Goal: Transaction & Acquisition: Purchase product/service

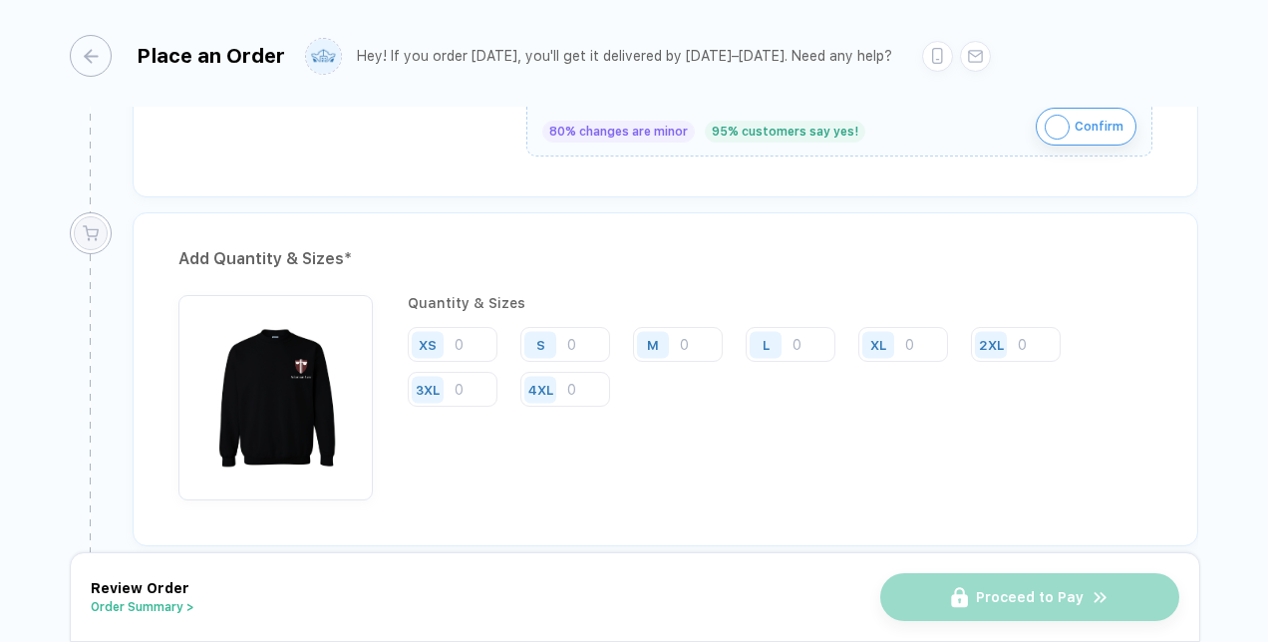
scroll to position [967, 0]
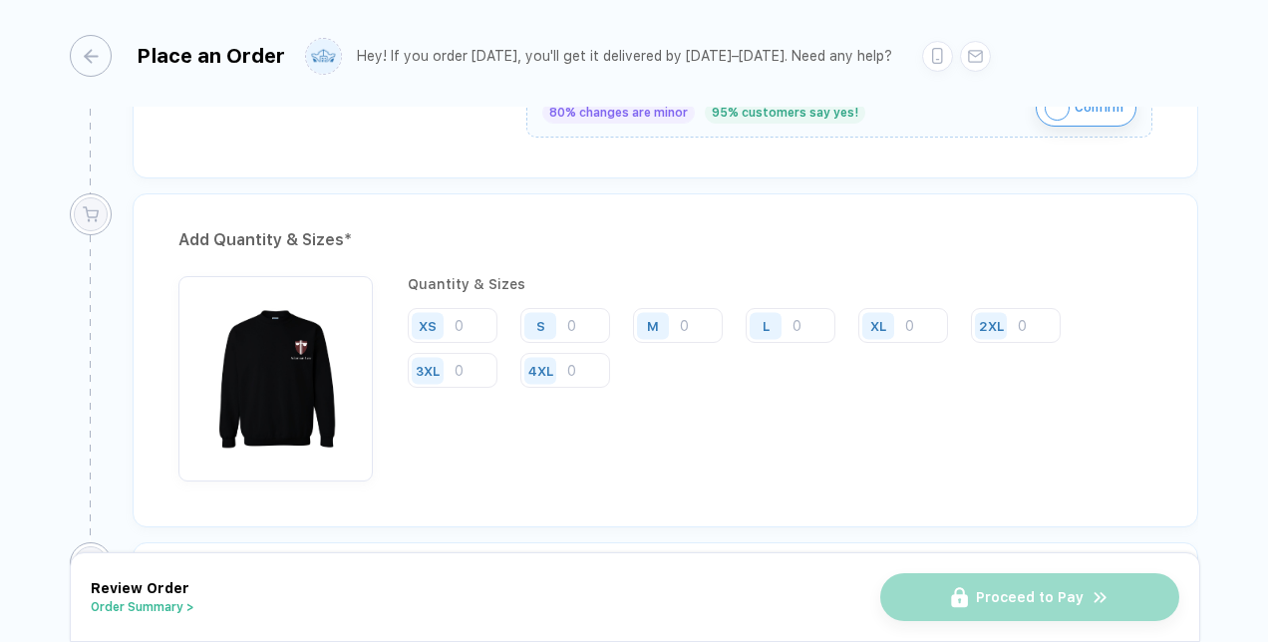
click at [279, 357] on img "button" at bounding box center [275, 373] width 175 height 175
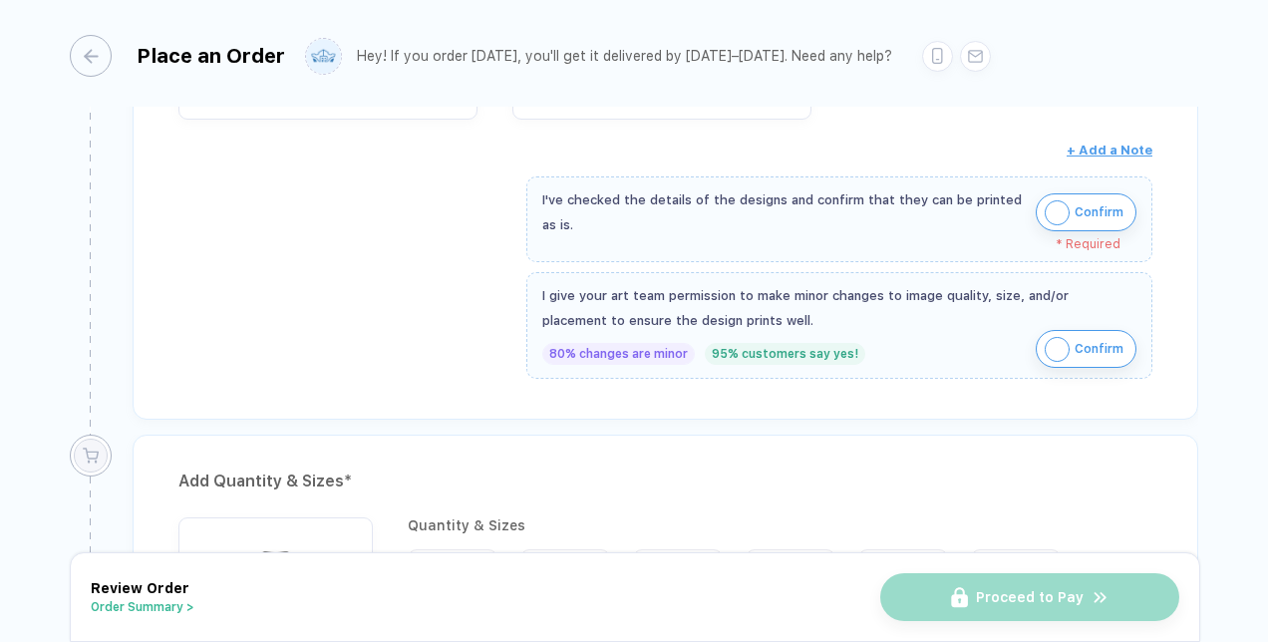
scroll to position [707, 0]
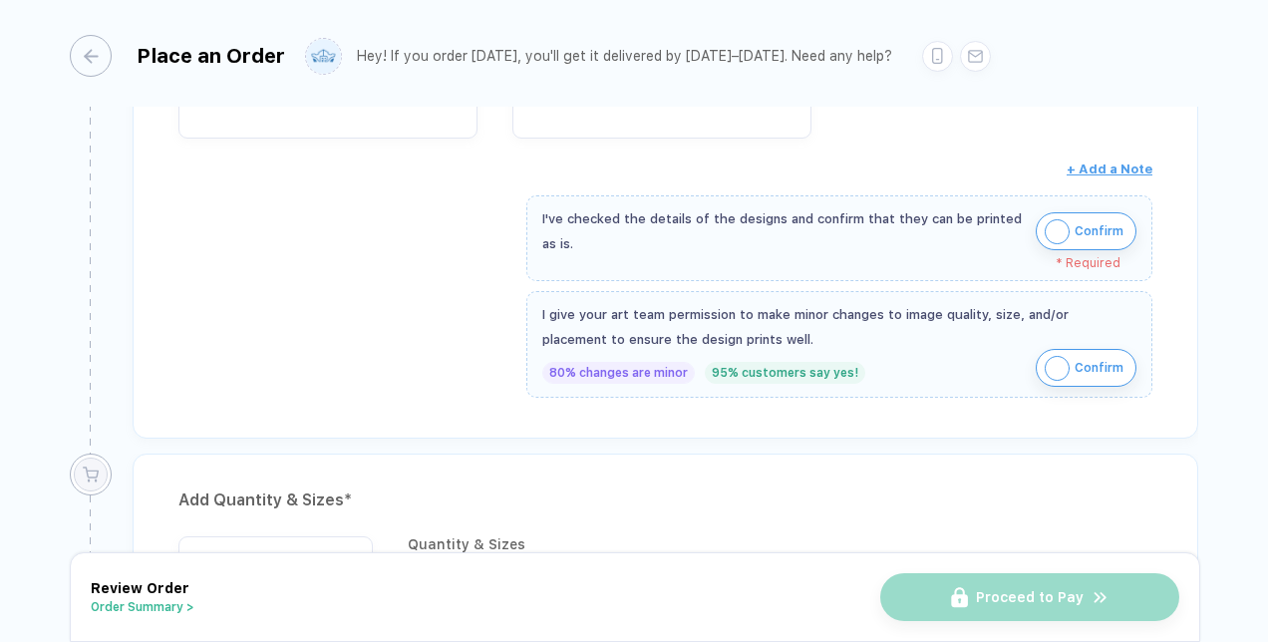
click at [1049, 361] on img "button" at bounding box center [1057, 368] width 25 height 25
click at [1055, 229] on img "button" at bounding box center [1057, 231] width 25 height 25
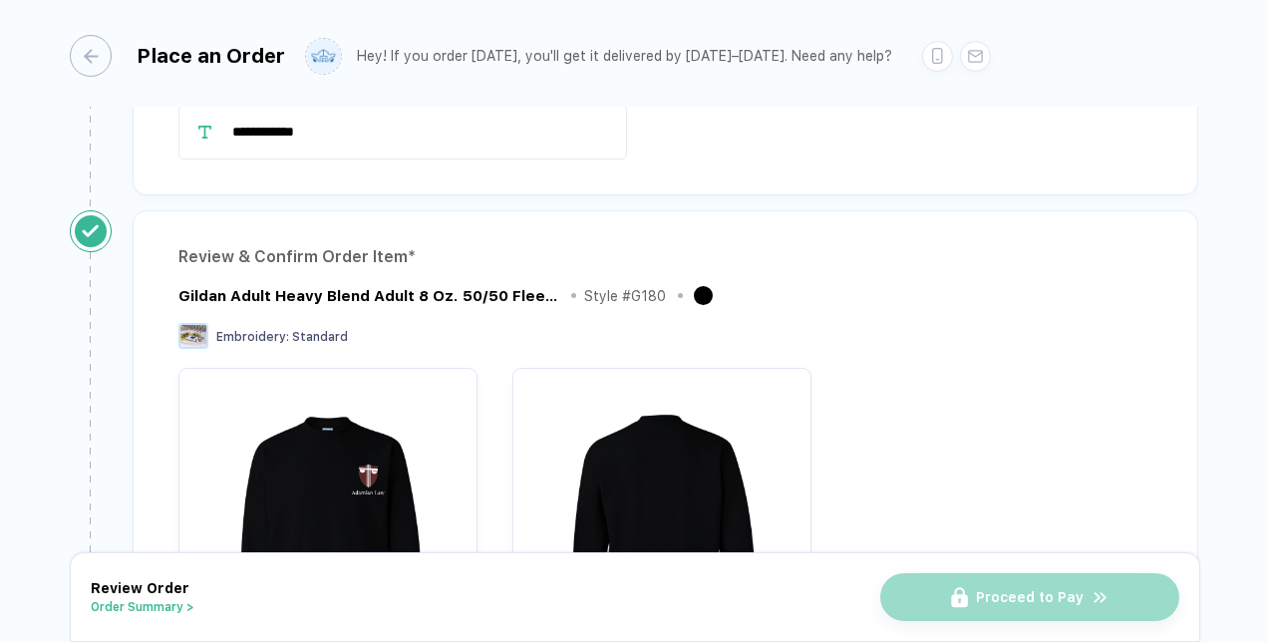
scroll to position [169, 0]
click at [89, 56] on div "button" at bounding box center [81, 56] width 42 height 42
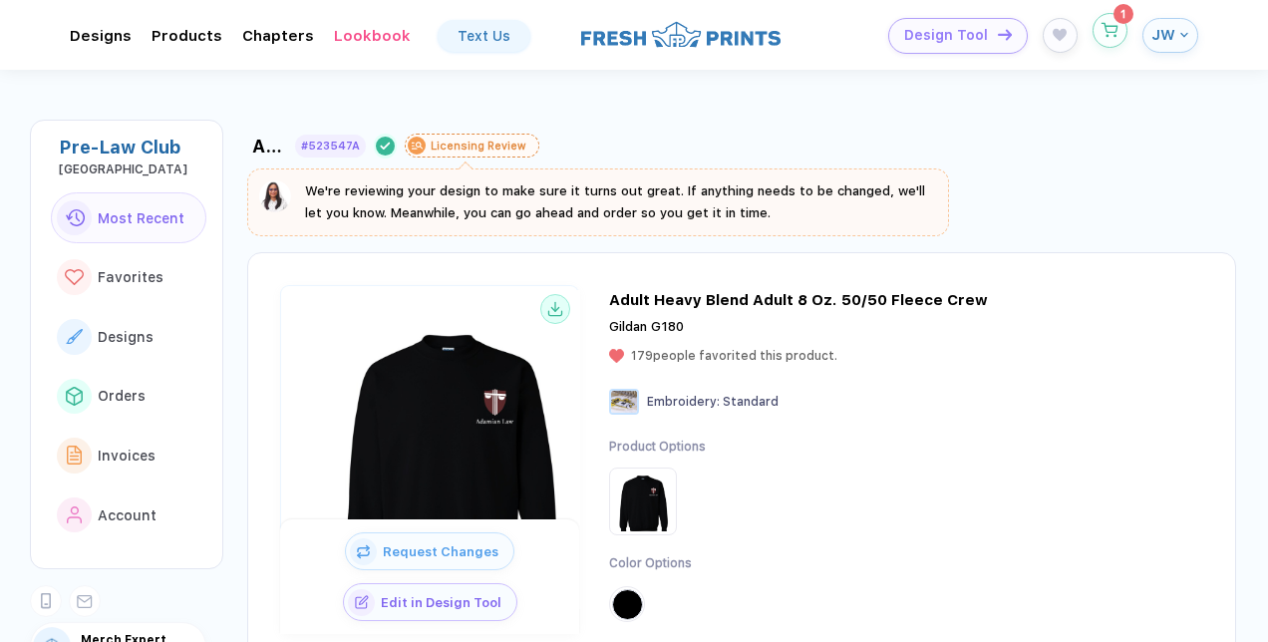
click at [1107, 30] on icon "button" at bounding box center [1111, 27] width 16 height 9
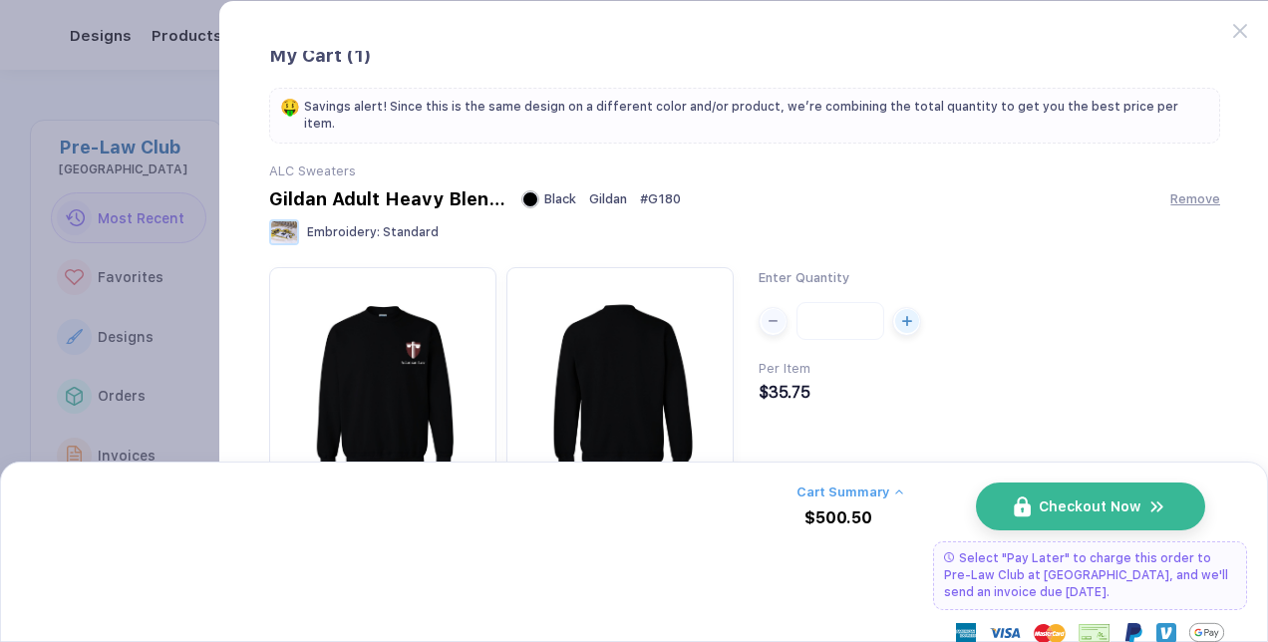
scroll to position [130, 0]
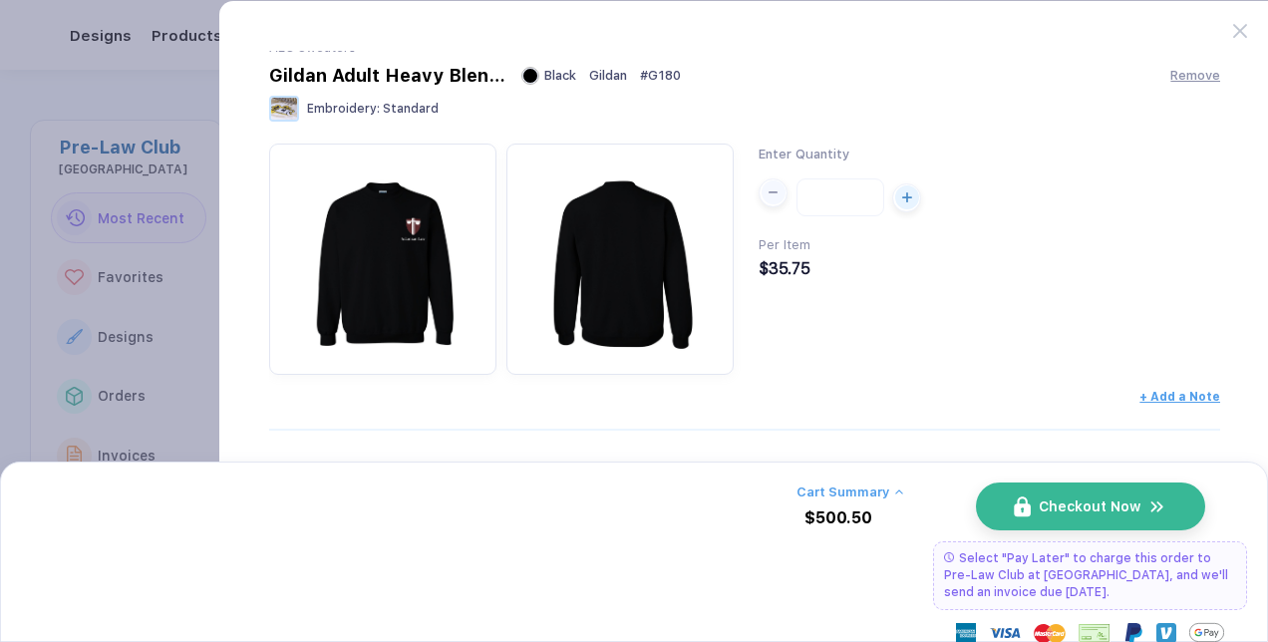
click at [776, 183] on div "button" at bounding box center [774, 192] width 24 height 24
click at [907, 188] on icon "button" at bounding box center [907, 192] width 0 height 9
type input "**"
click at [860, 490] on button "Cart Summary" at bounding box center [850, 492] width 107 height 15
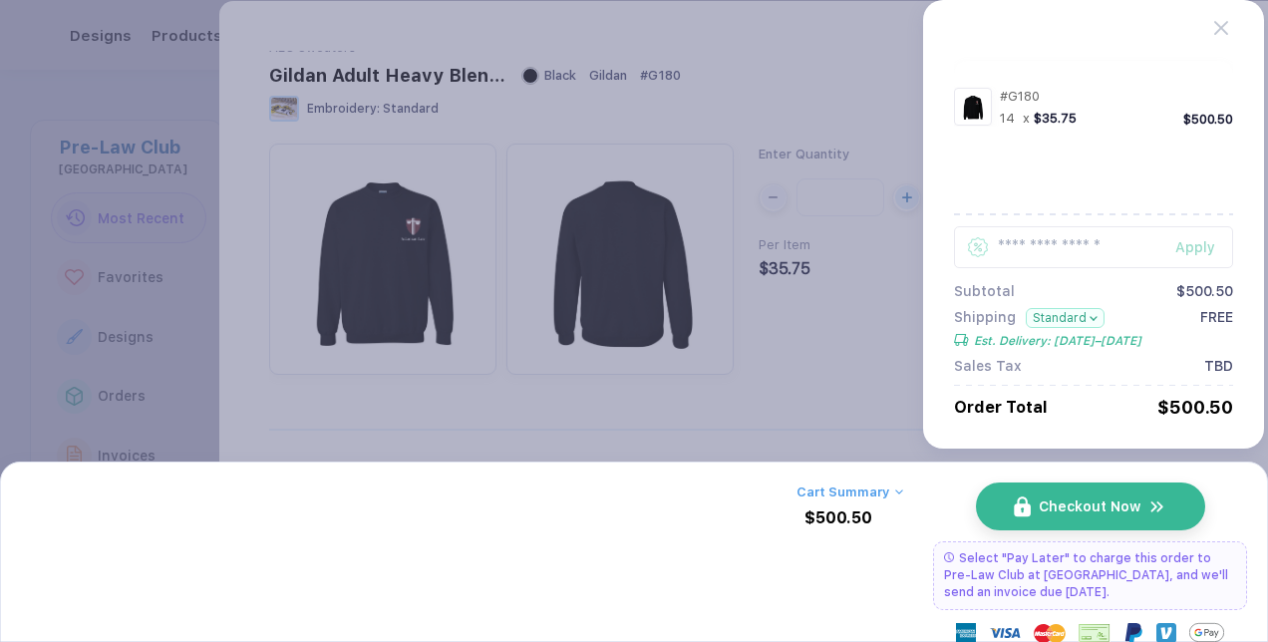
click at [989, 213] on div at bounding box center [1093, 214] width 279 height 2
click at [1220, 29] on icon at bounding box center [1222, 28] width 14 height 14
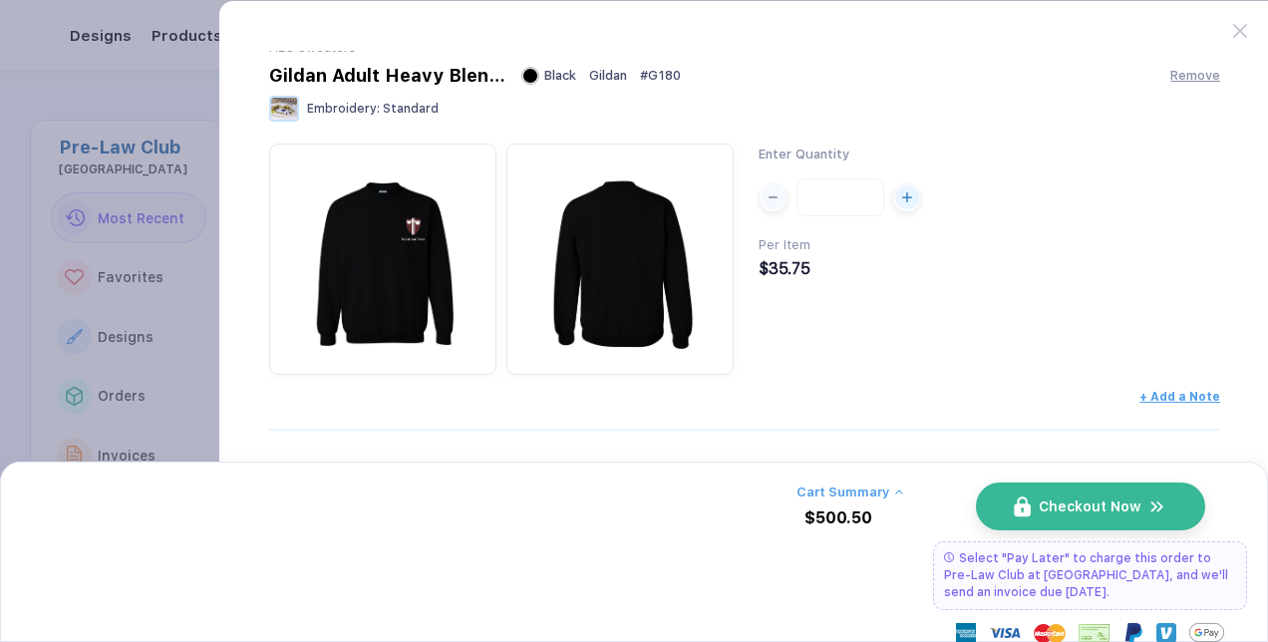
click at [9, 287] on button "button" at bounding box center [634, 321] width 1268 height 642
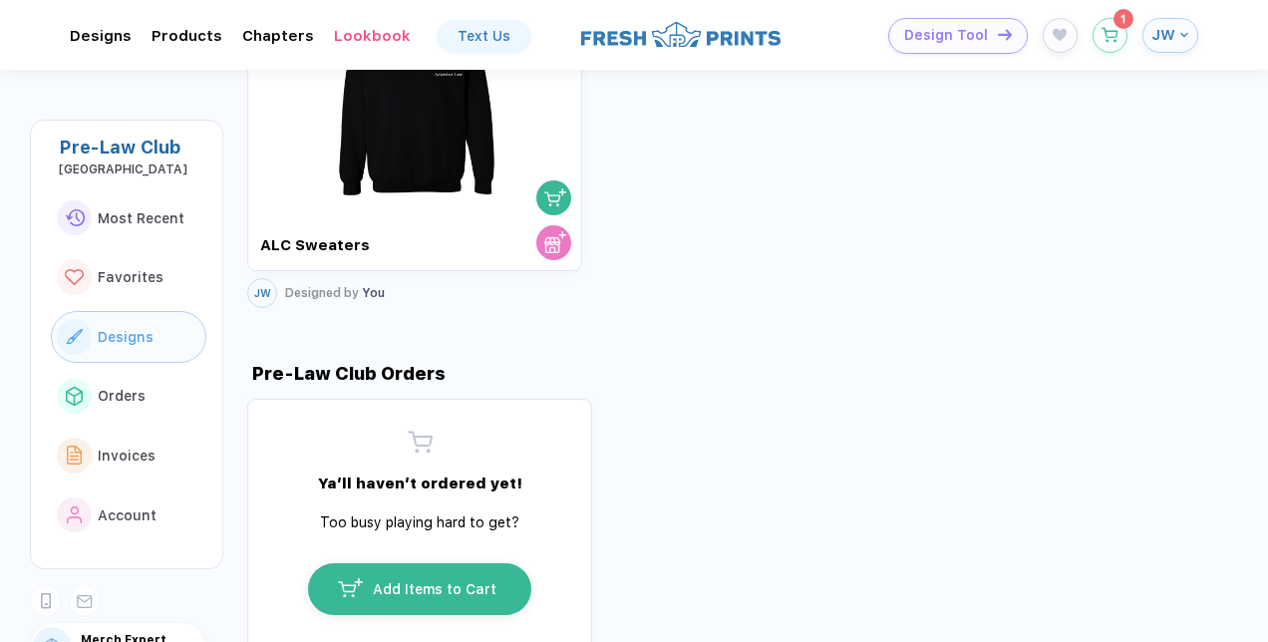
scroll to position [1711, 0]
click at [1123, 28] on button "button" at bounding box center [1110, 30] width 35 height 35
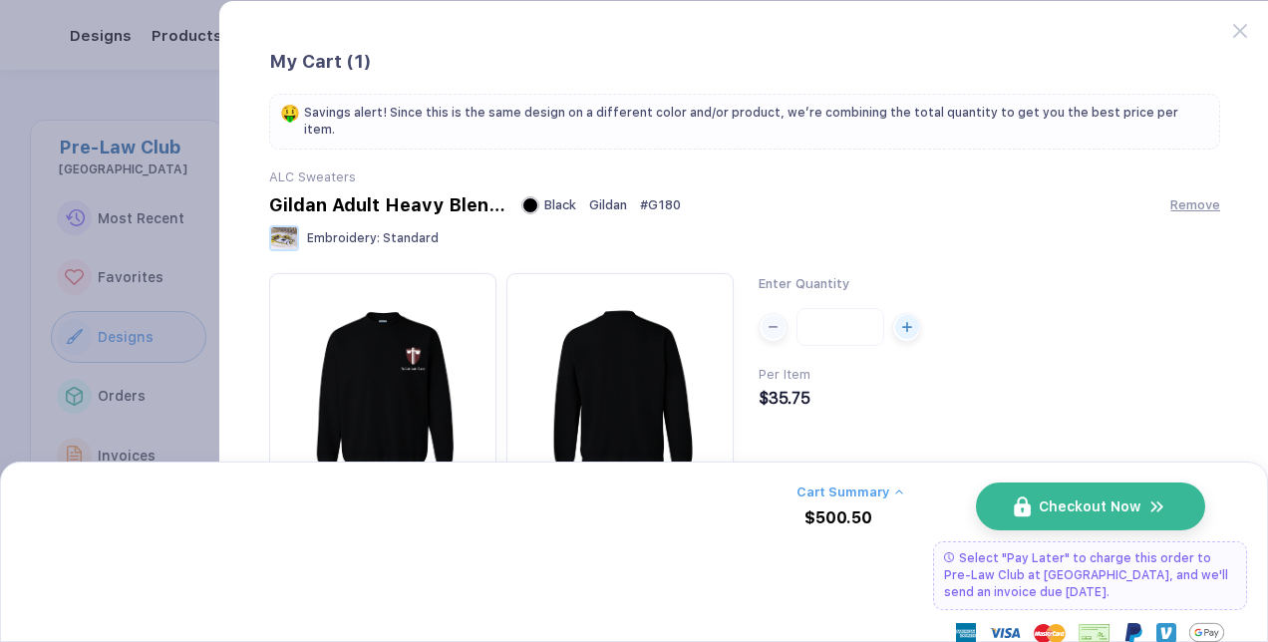
click at [492, 367] on button "button" at bounding box center [382, 388] width 227 height 231
click at [407, 347] on img "button" at bounding box center [382, 386] width 207 height 207
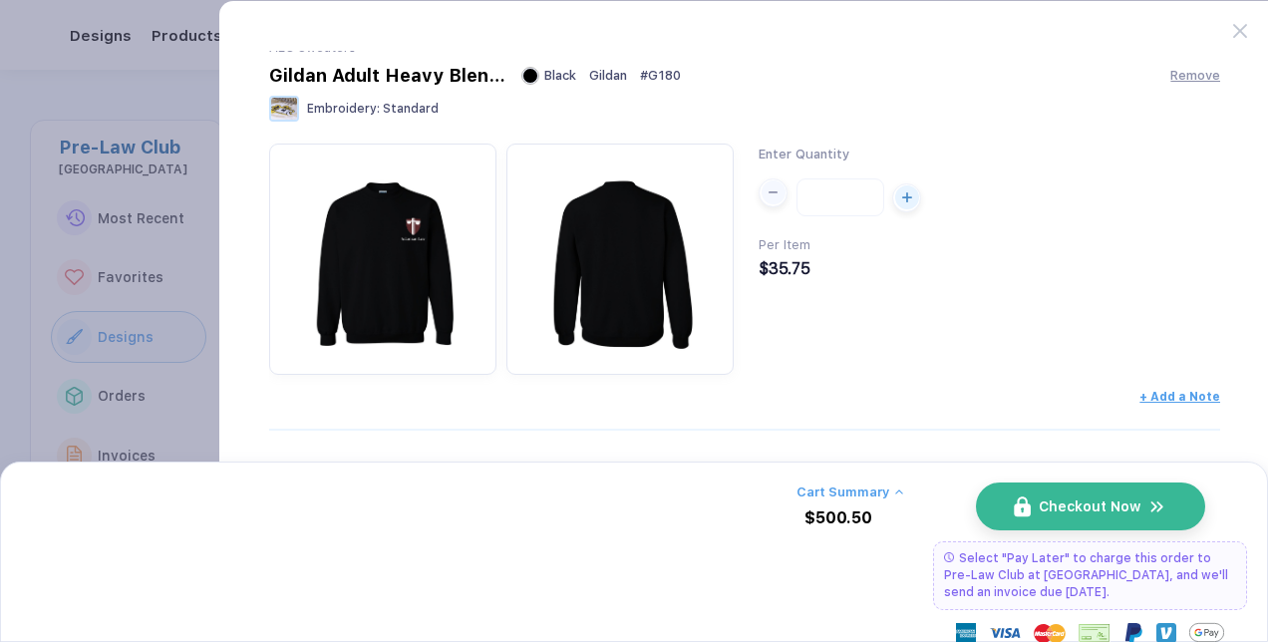
click at [769, 180] on div "button" at bounding box center [774, 192] width 24 height 24
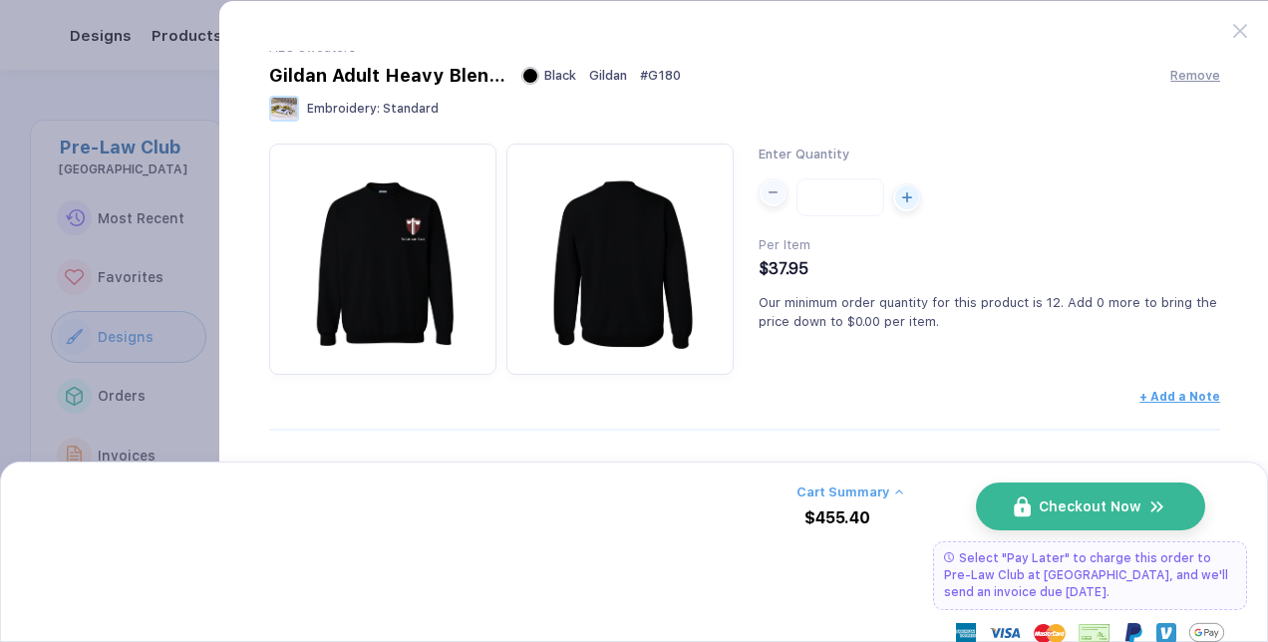
click at [769, 180] on div "button" at bounding box center [774, 192] width 24 height 24
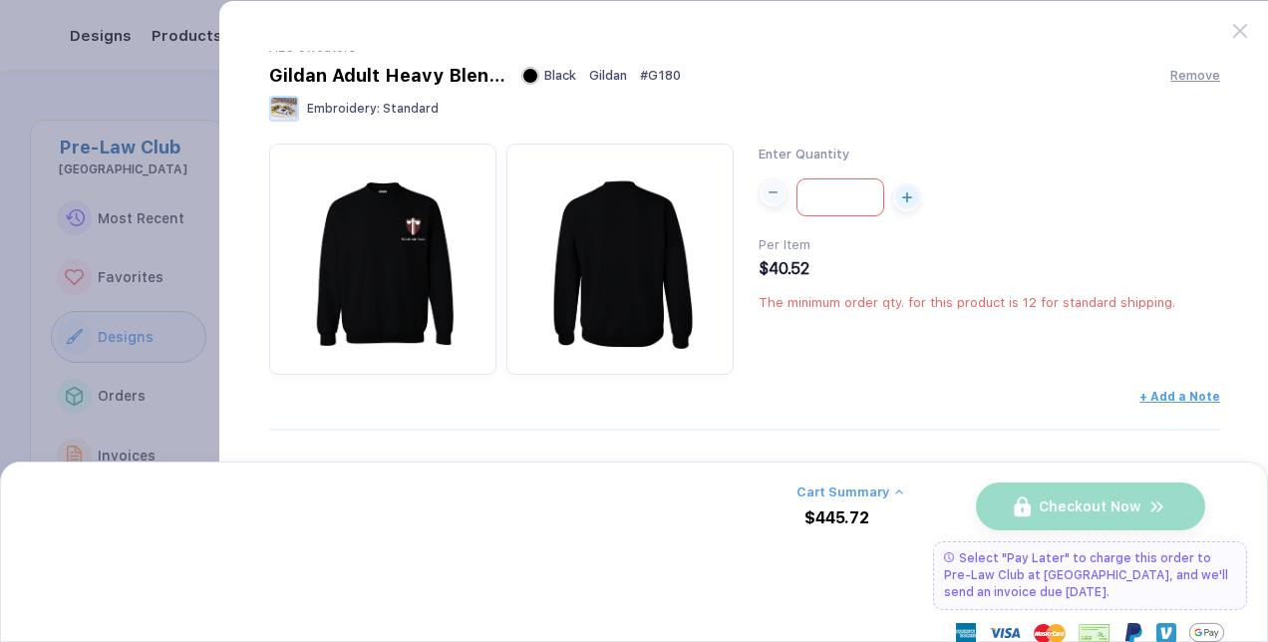
click at [769, 180] on div "button" at bounding box center [774, 192] width 24 height 24
click at [913, 187] on div "button" at bounding box center [907, 192] width 24 height 10
type input "**"
